Goal: Share content: Share content

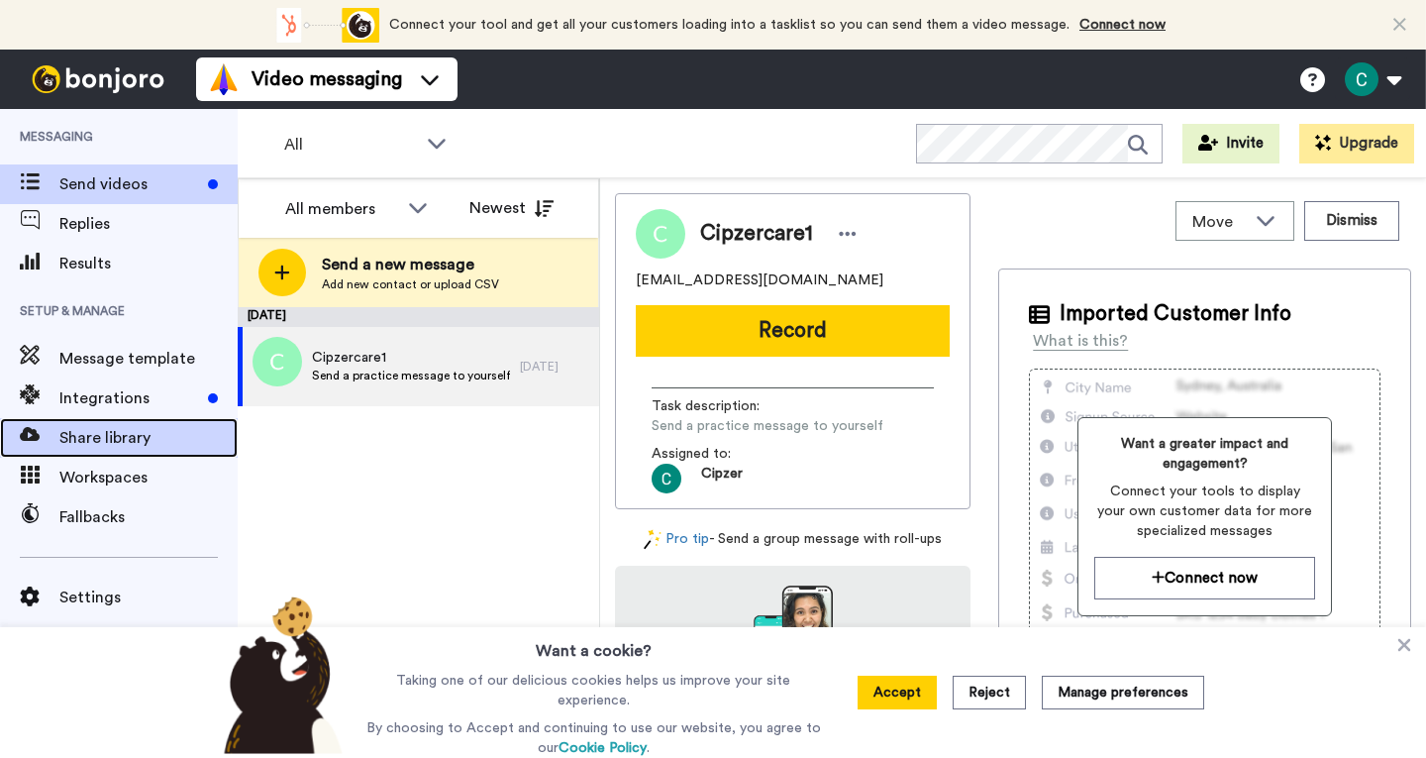
click at [124, 443] on span "Share library" at bounding box center [148, 438] width 178 height 24
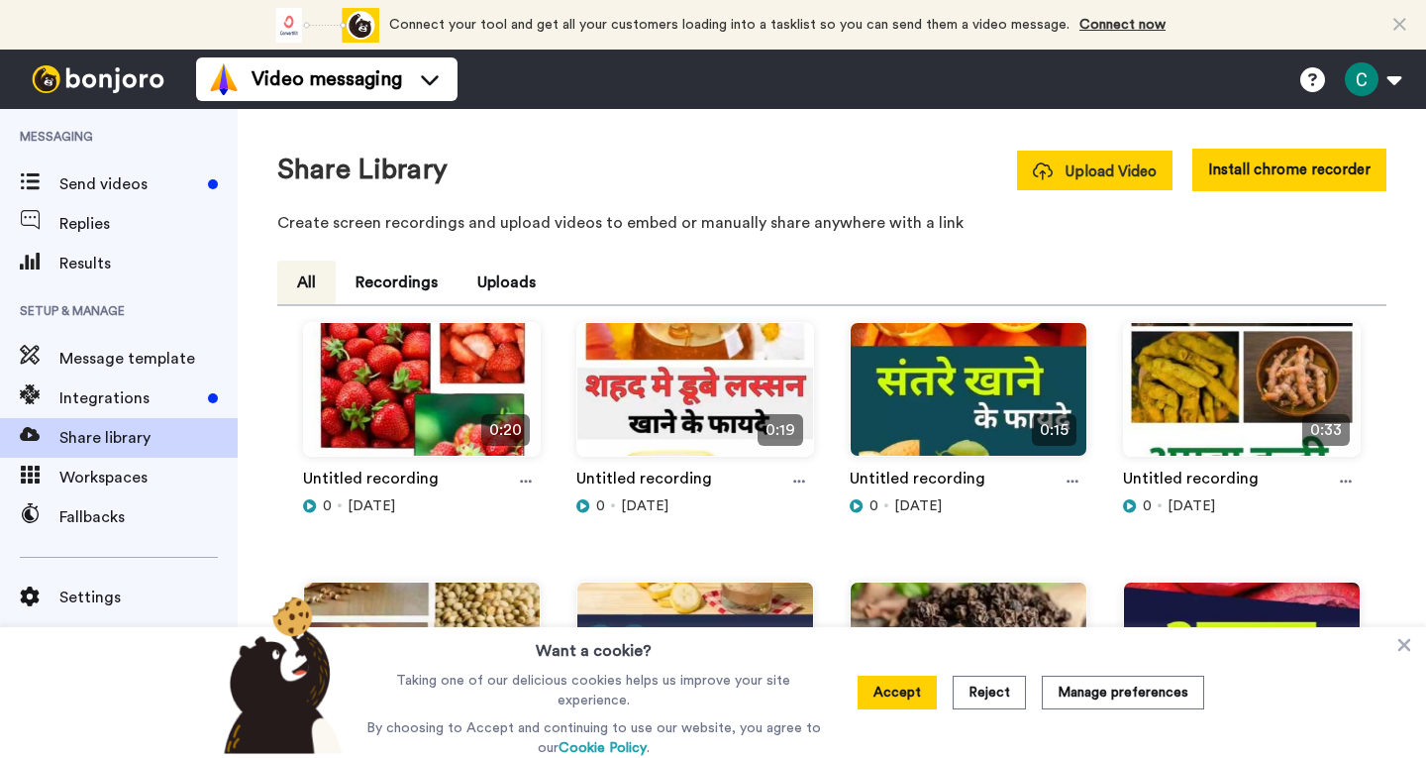
click at [1101, 169] on span "Upload Video" at bounding box center [1095, 171] width 124 height 21
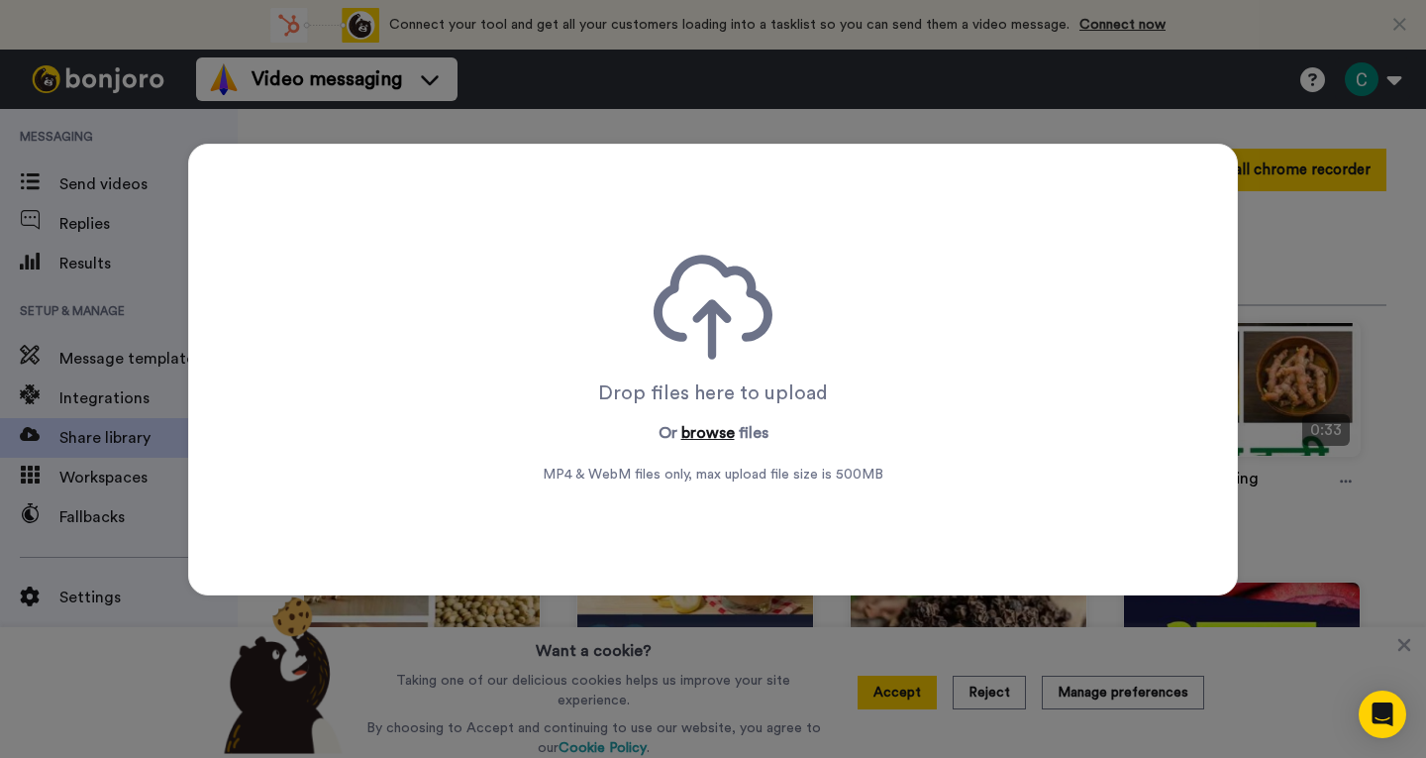
click at [694, 434] on button "browse" at bounding box center [707, 433] width 53 height 24
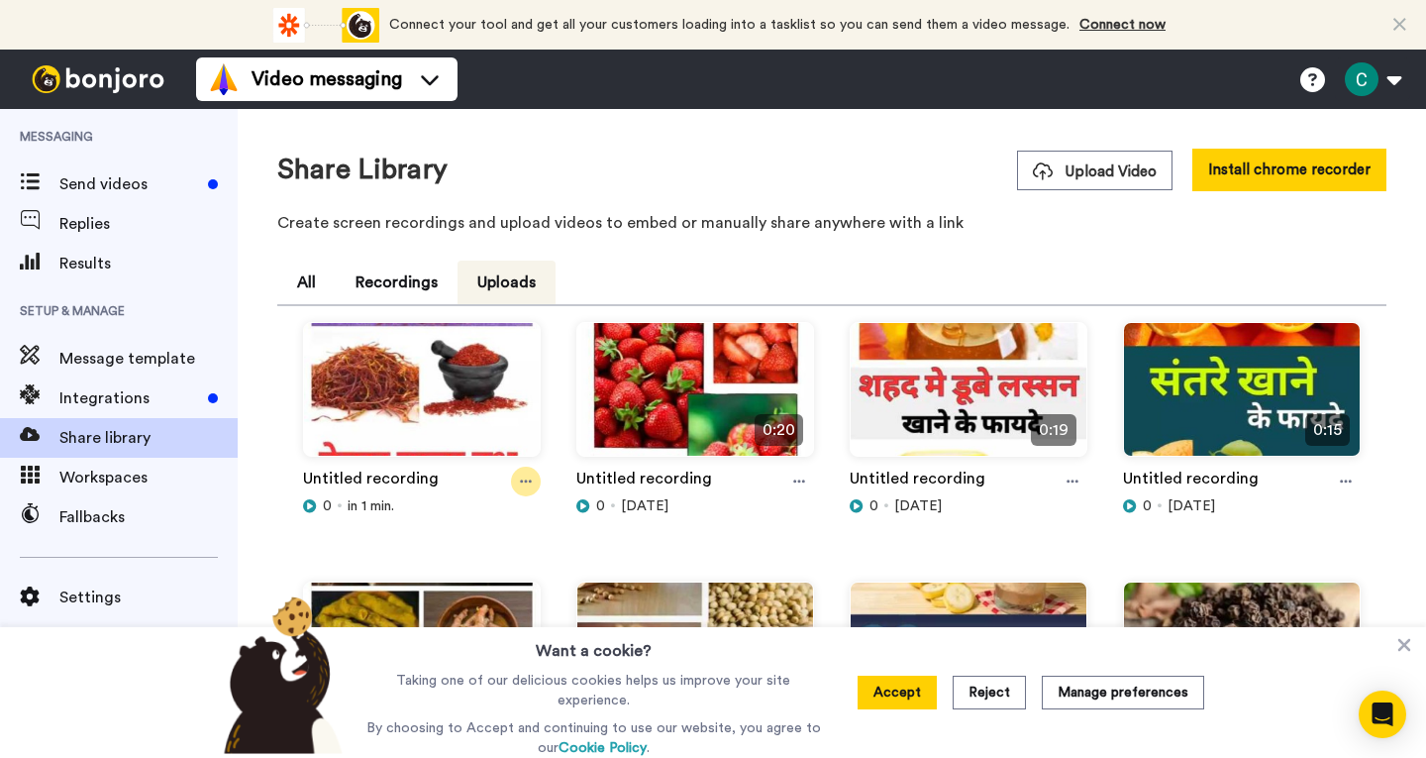
click at [520, 479] on icon at bounding box center [526, 481] width 12 height 14
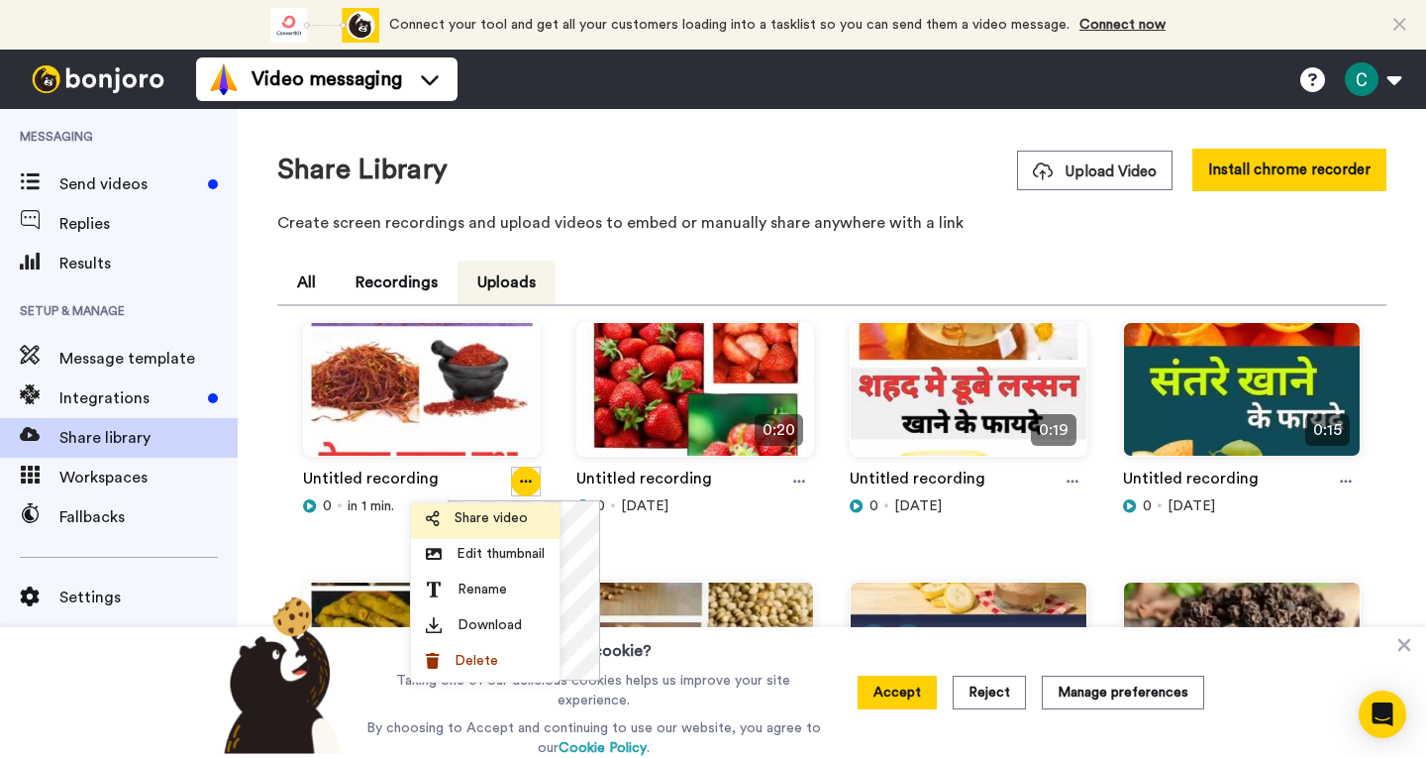
click at [504, 529] on li "Share video" at bounding box center [485, 521] width 149 height 36
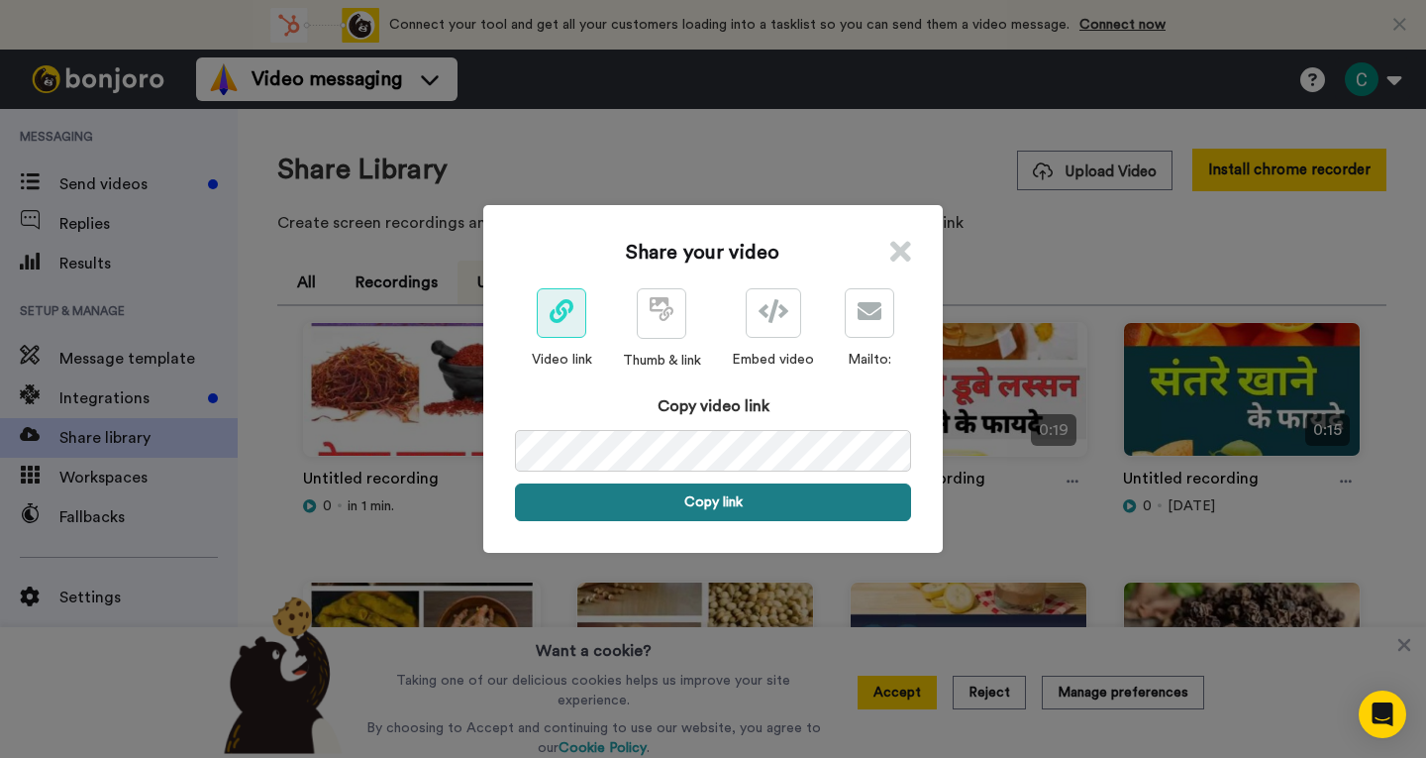
click at [726, 503] on button "Copy link" at bounding box center [713, 502] width 396 height 38
